Goal: Transaction & Acquisition: Register for event/course

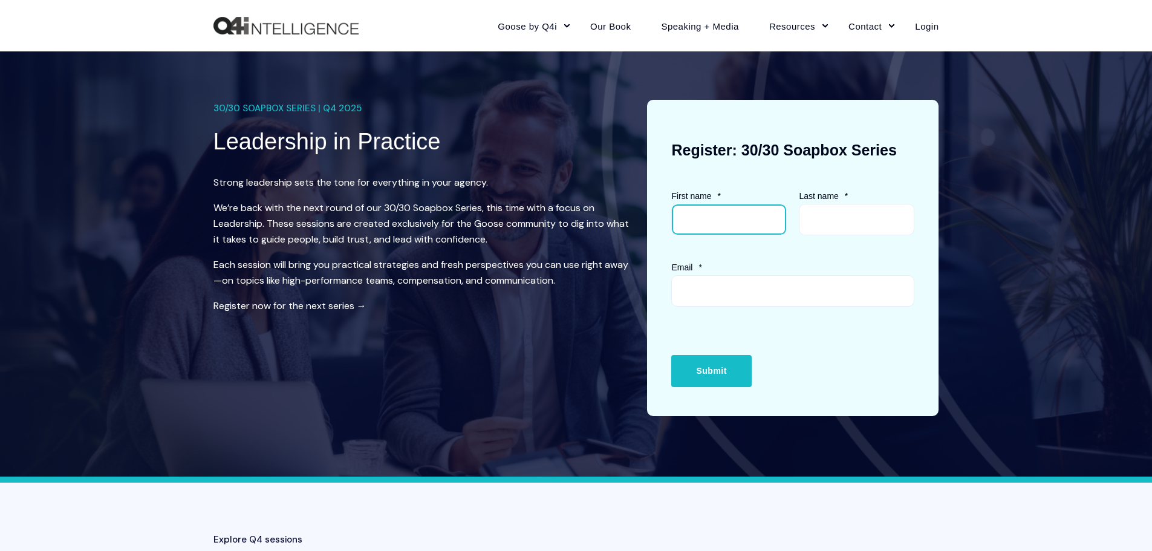
click at [708, 227] on input "First name *" at bounding box center [729, 219] width 116 height 31
type input "[PERSON_NAME]"
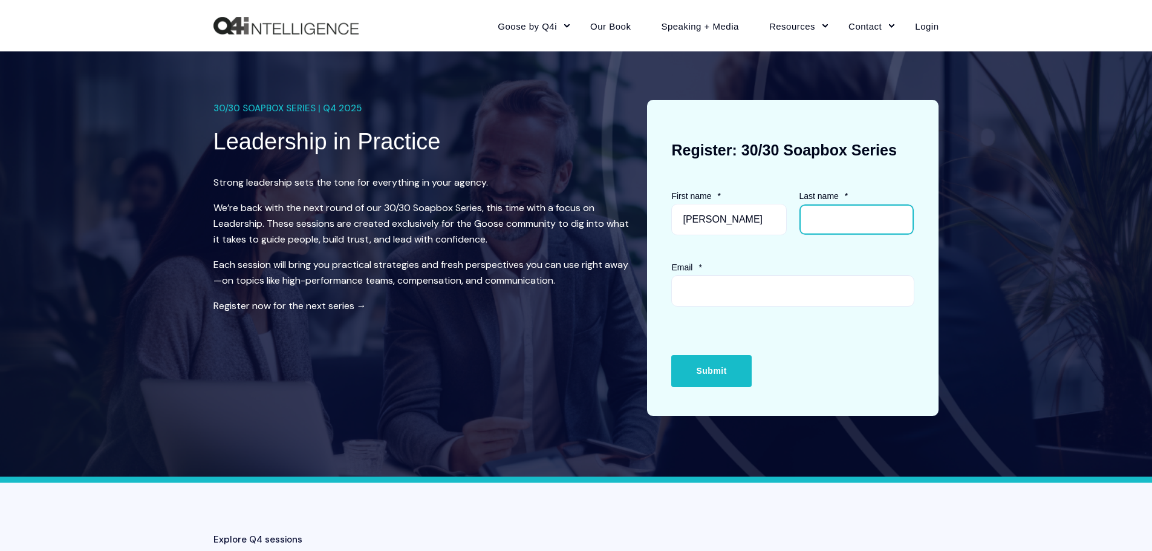
type input "[PERSON_NAME]"
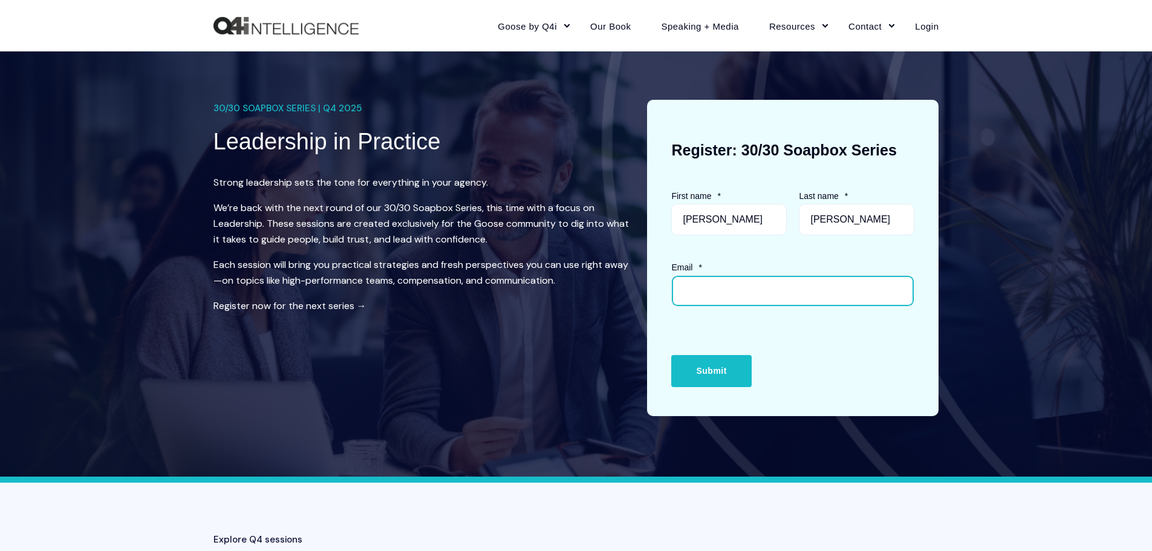
click at [709, 293] on input "Email *" at bounding box center [792, 290] width 243 height 31
type input "[PERSON_NAME][EMAIL_ADDRESS][DOMAIN_NAME]"
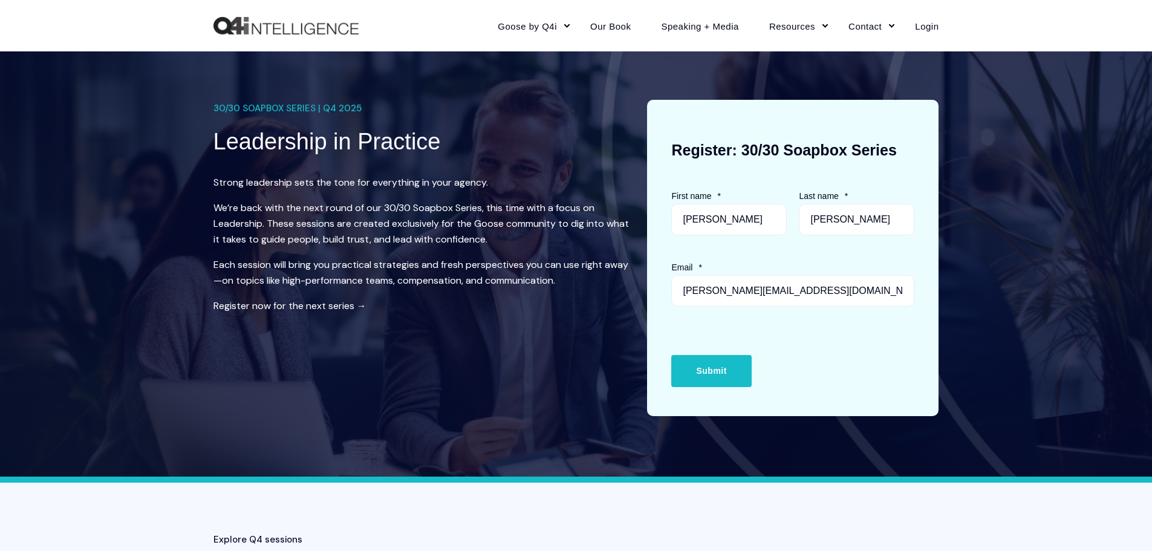
click at [593, 301] on p "Register now for the next series →" at bounding box center [420, 306] width 415 height 16
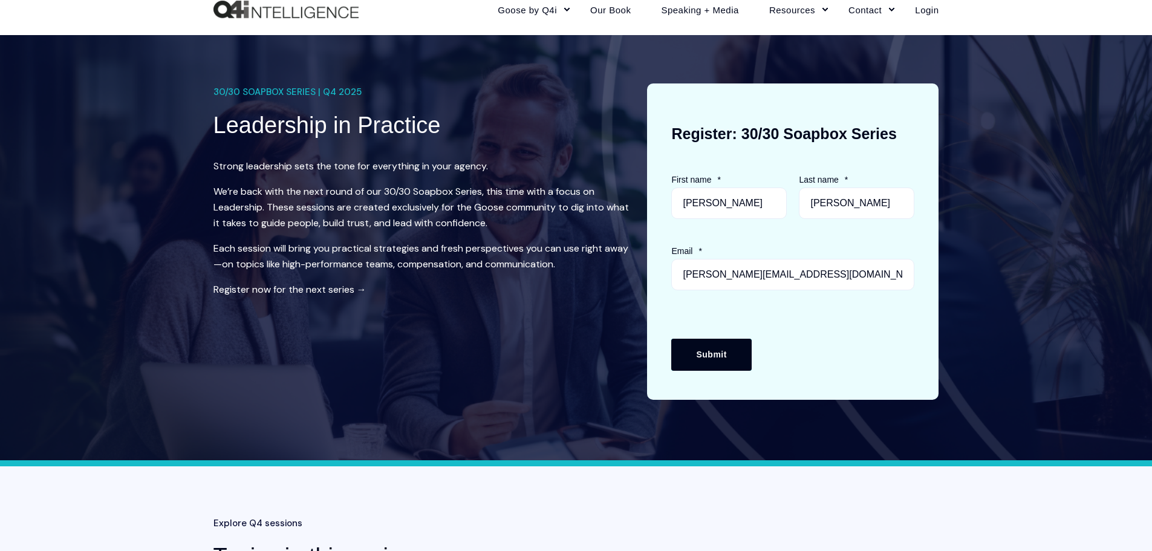
scroll to position [60, 0]
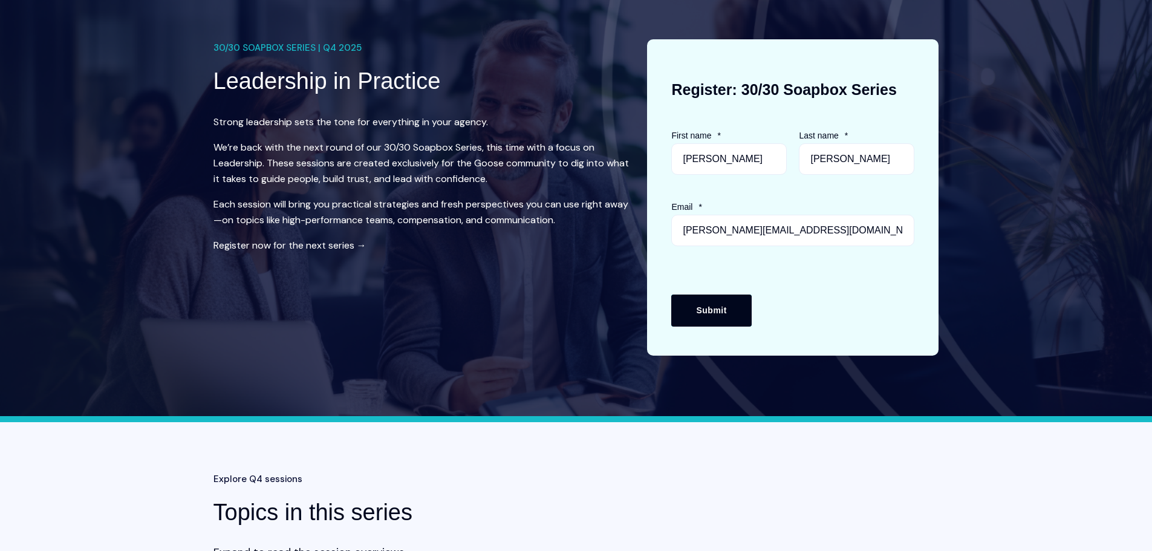
click at [711, 307] on input "Submit" at bounding box center [711, 310] width 80 height 31
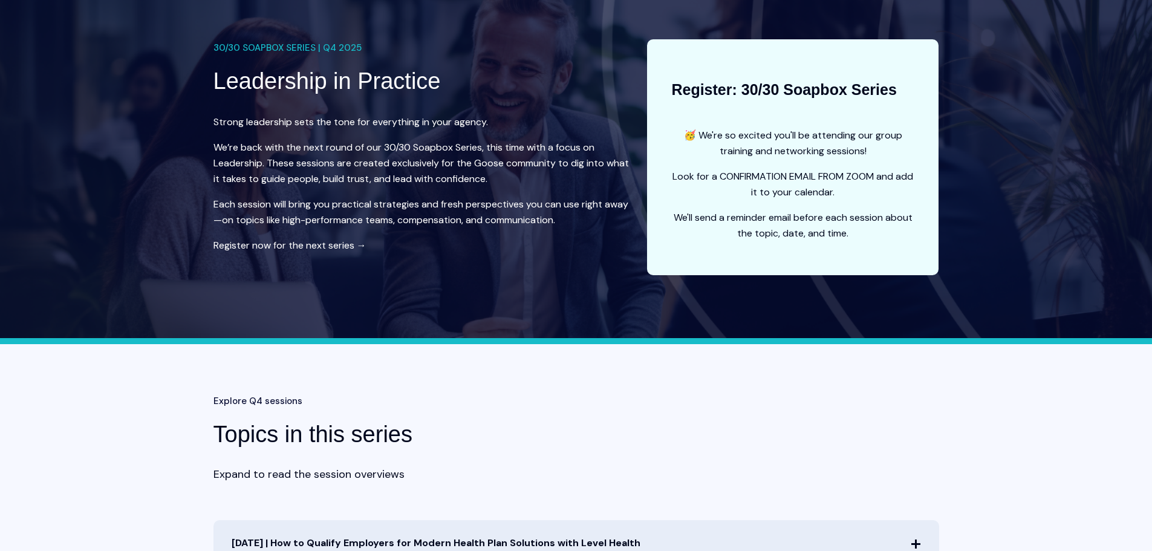
click at [313, 418] on div "Explore Q4 sessions Topics in this series Expand to read the session overviews" at bounding box center [576, 437] width 726 height 91
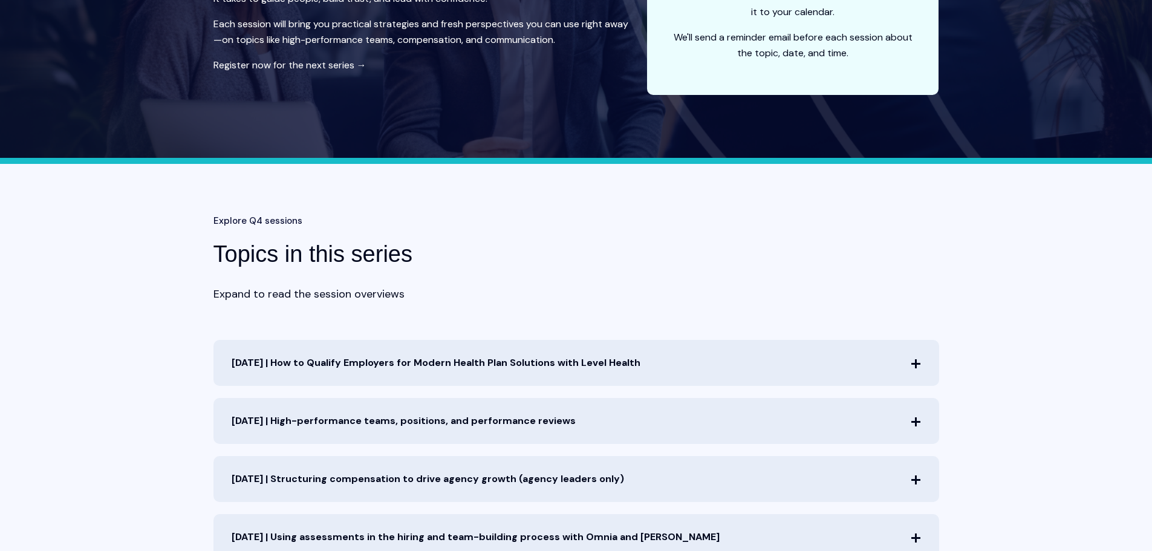
scroll to position [242, 0]
